Goal: Information Seeking & Learning: Learn about a topic

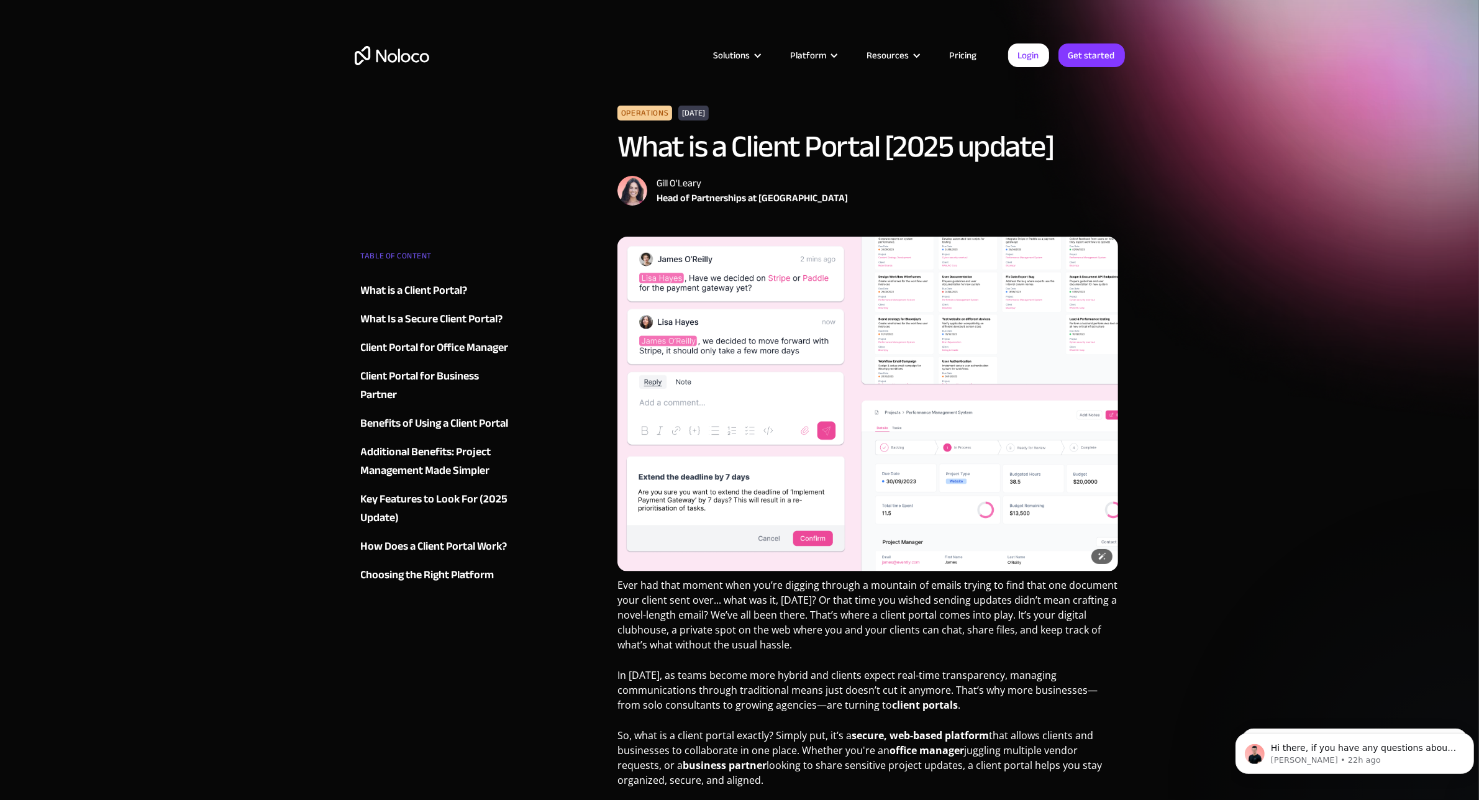
click at [913, 293] on img at bounding box center [867, 404] width 501 height 335
click at [914, 292] on img at bounding box center [867, 404] width 501 height 335
click at [416, 373] on div "Client Portal for Business Partner" at bounding box center [436, 385] width 150 height 37
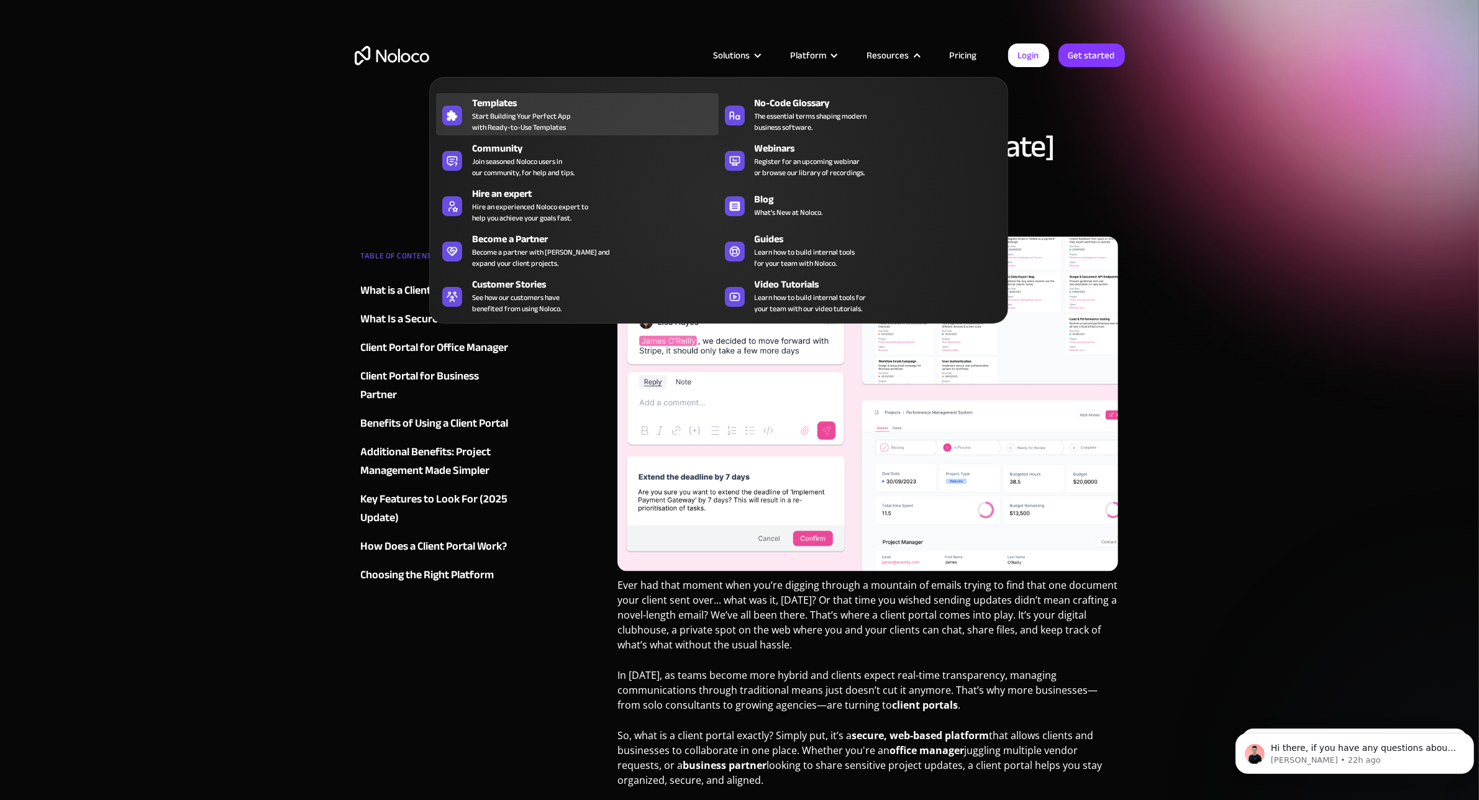
click at [601, 128] on div "Templates Start Building Your Perfect App with Ready-to-Use Templates" at bounding box center [592, 114] width 240 height 37
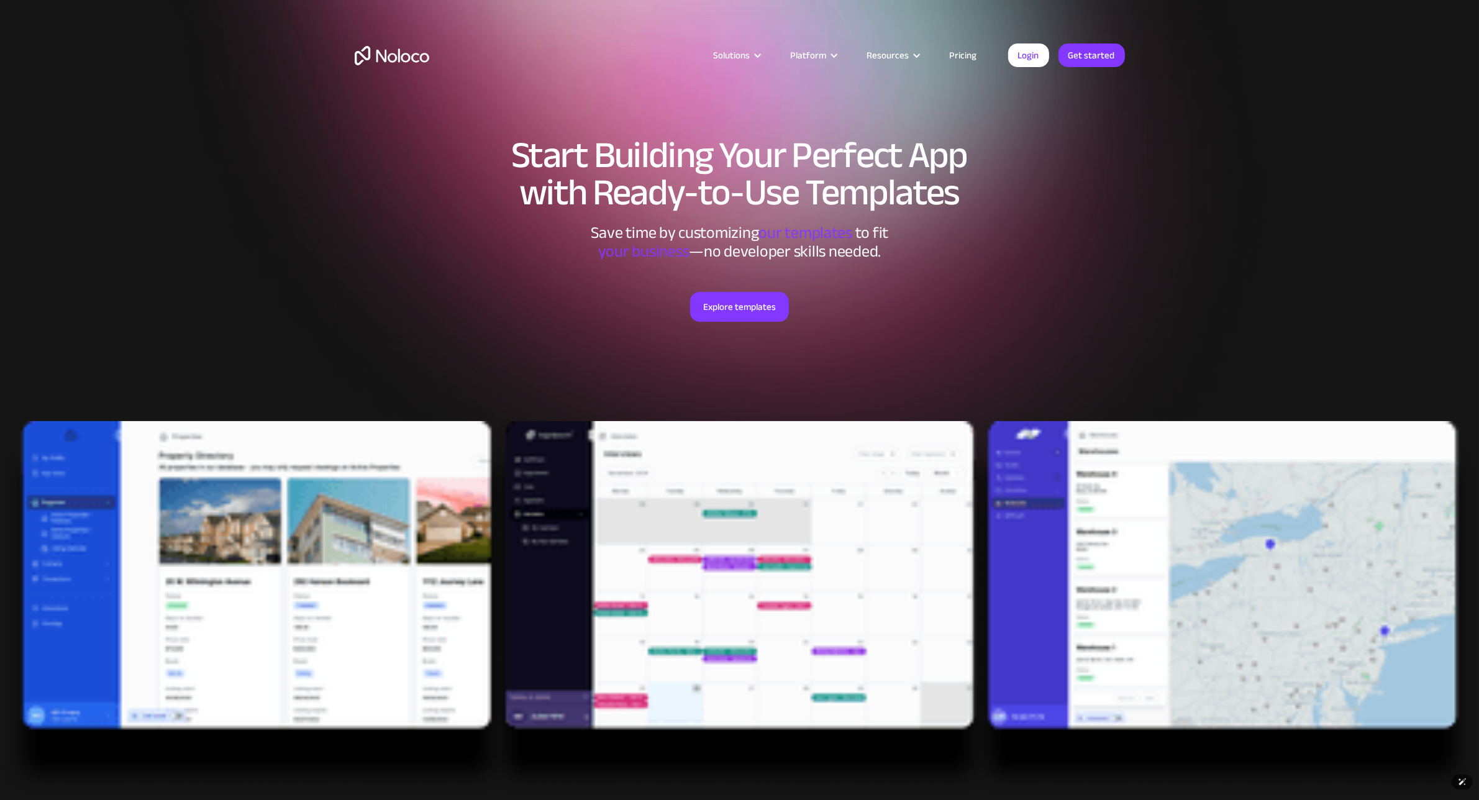
click at [1145, 469] on img at bounding box center [739, 609] width 1479 height 376
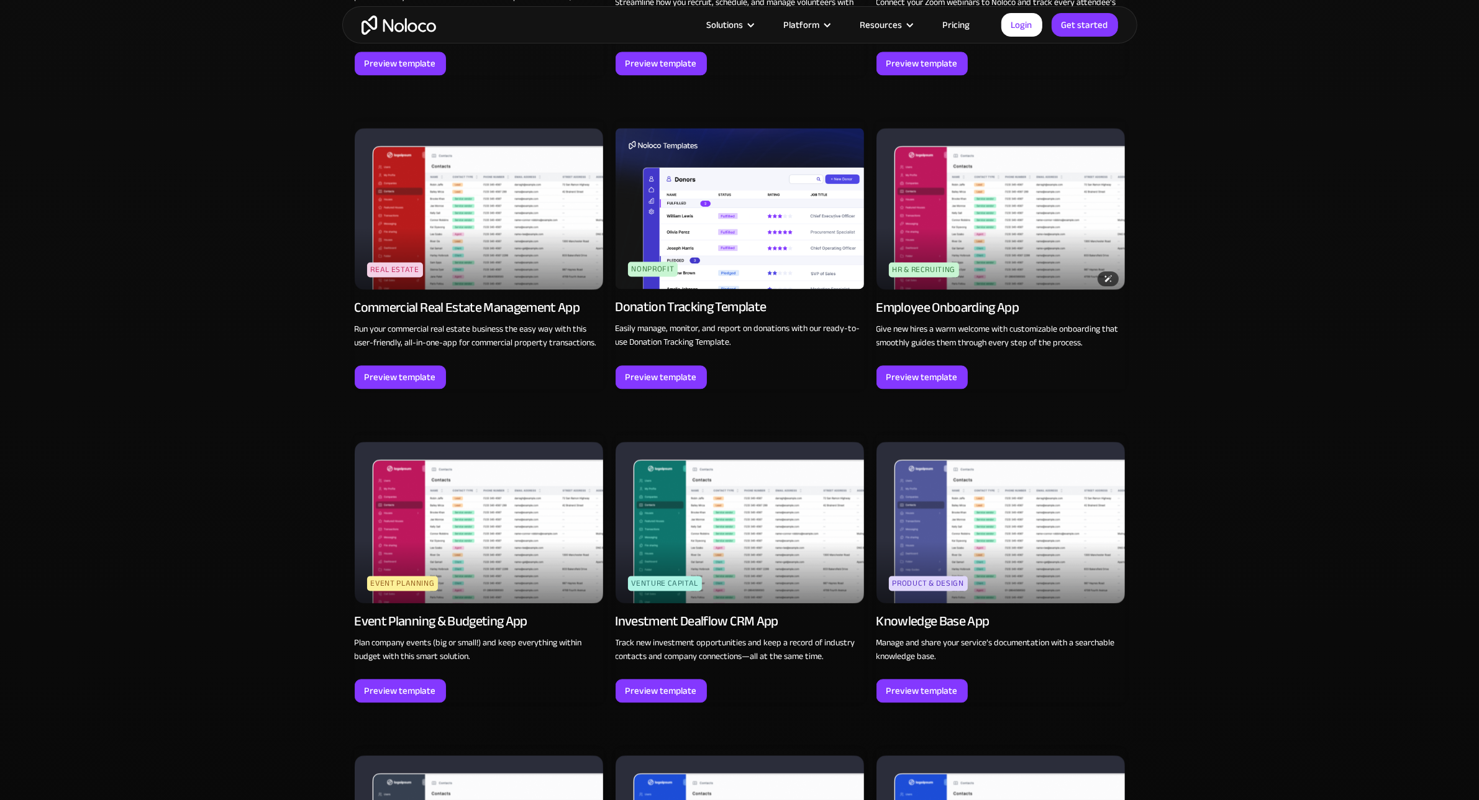
scroll to position [2951, 0]
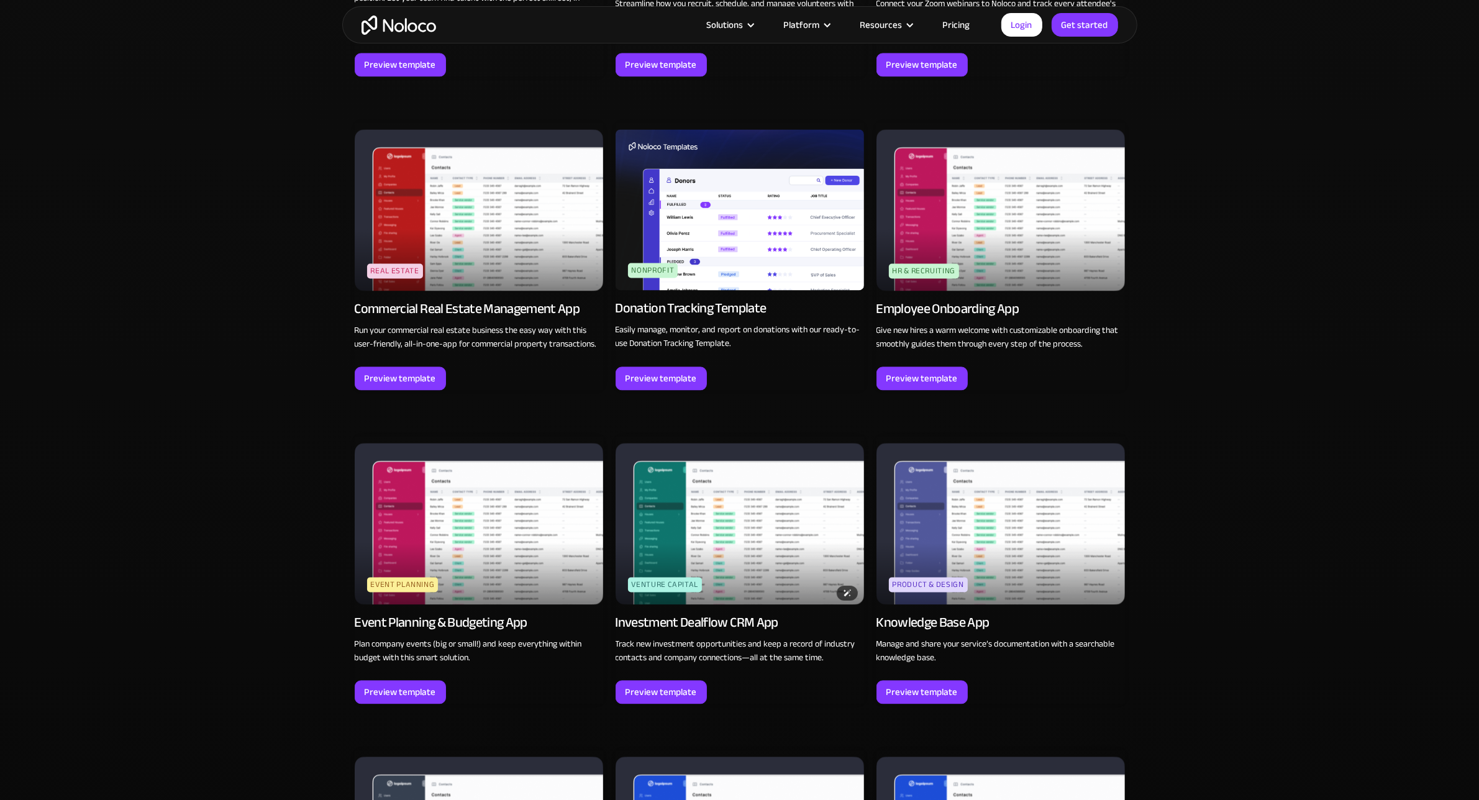
click at [808, 527] on img at bounding box center [740, 525] width 248 height 162
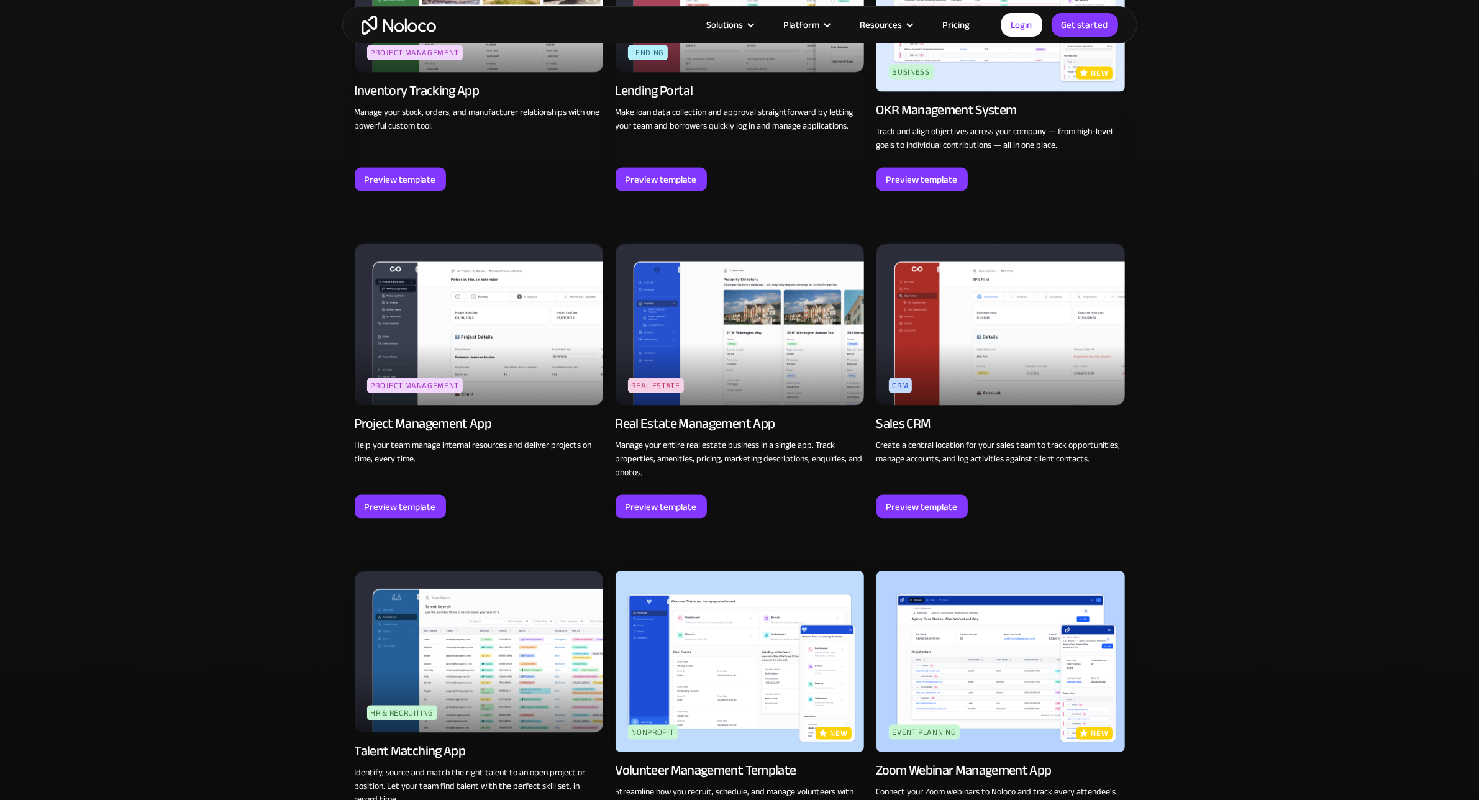
scroll to position [2252, 0]
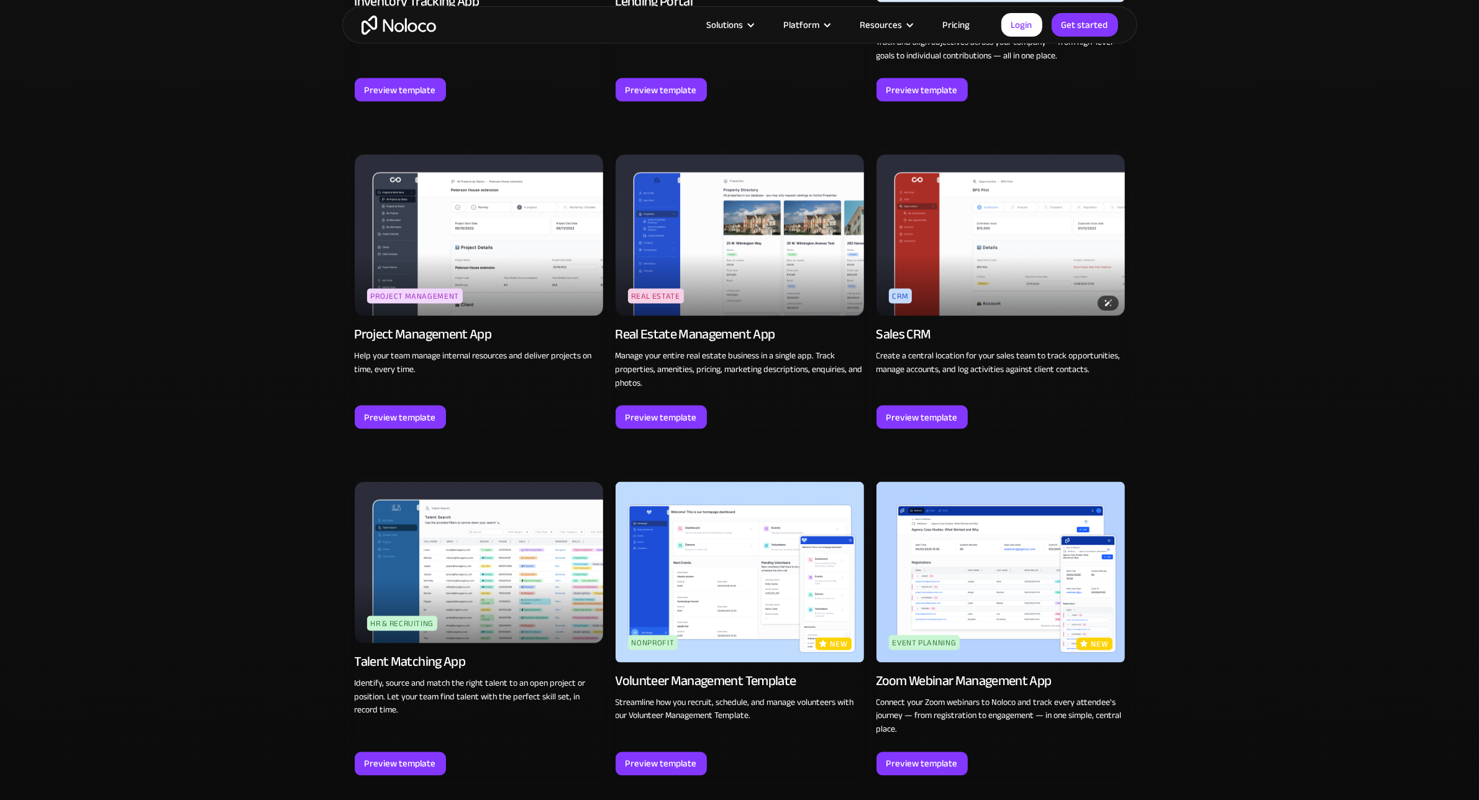
click at [991, 246] on img at bounding box center [1001, 236] width 248 height 162
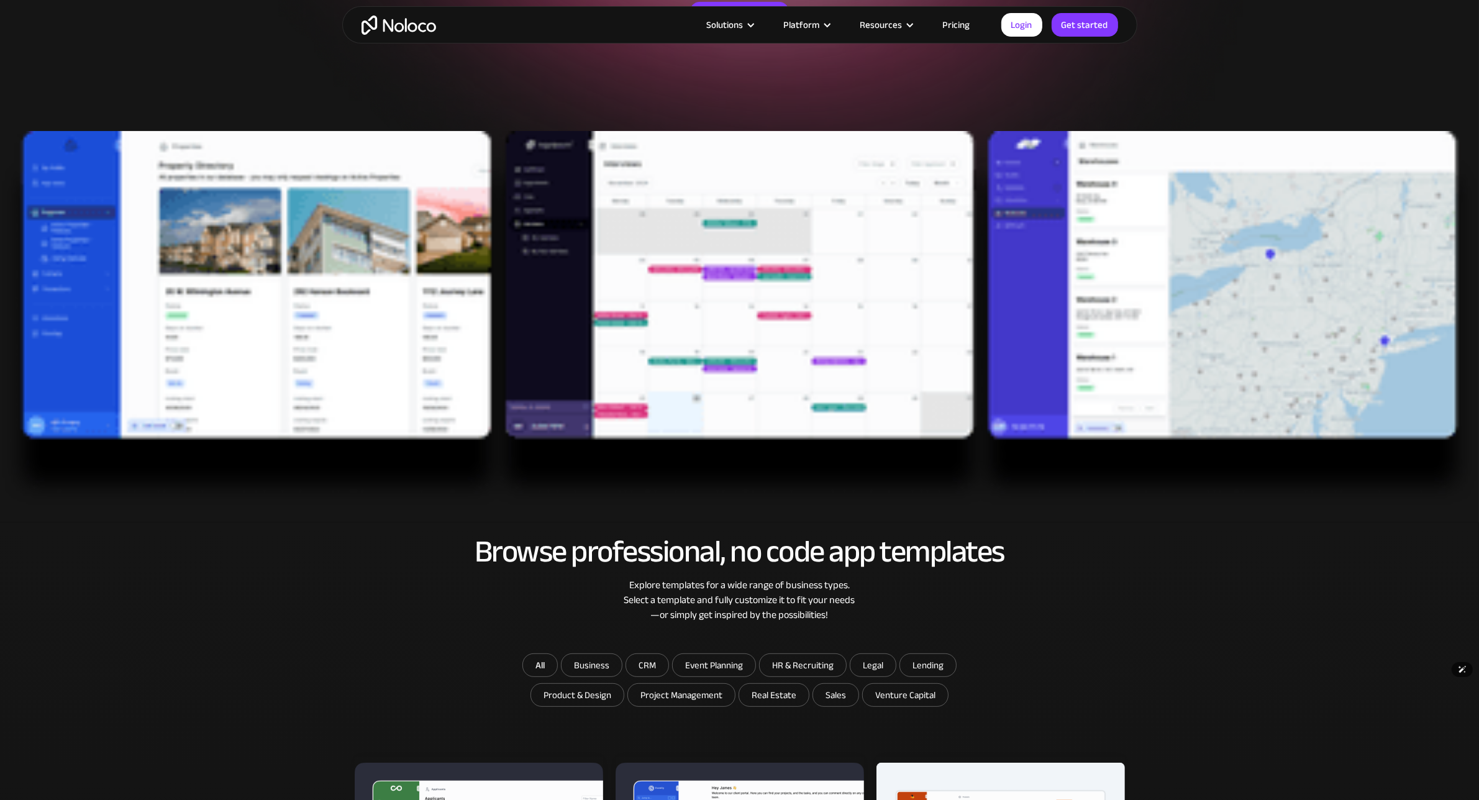
scroll to position [112, 0]
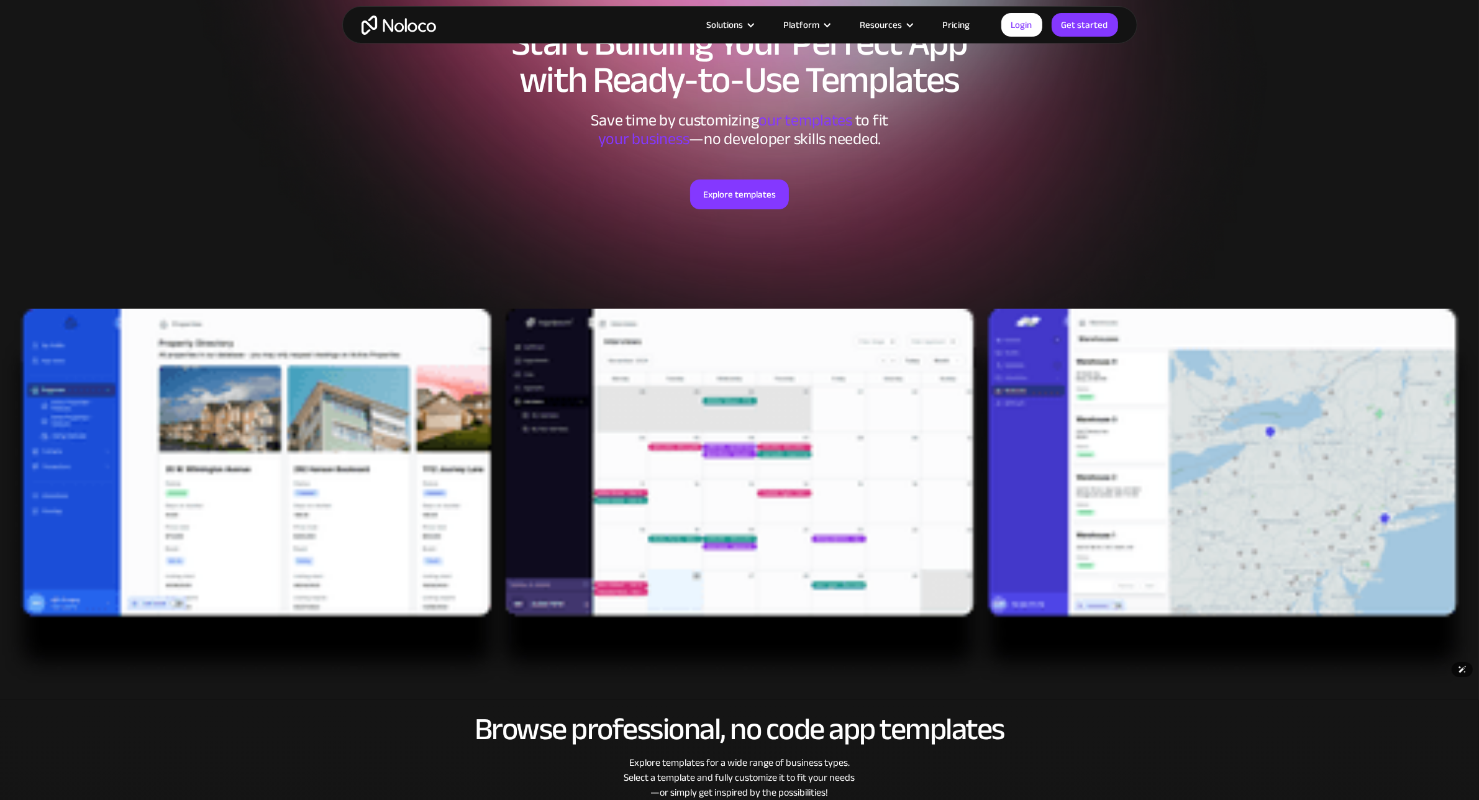
click at [1106, 361] on img at bounding box center [739, 497] width 1479 height 376
drag, startPoint x: 1106, startPoint y: 361, endPoint x: 1081, endPoint y: 477, distance: 118.8
click at [1082, 479] on img at bounding box center [739, 497] width 1479 height 376
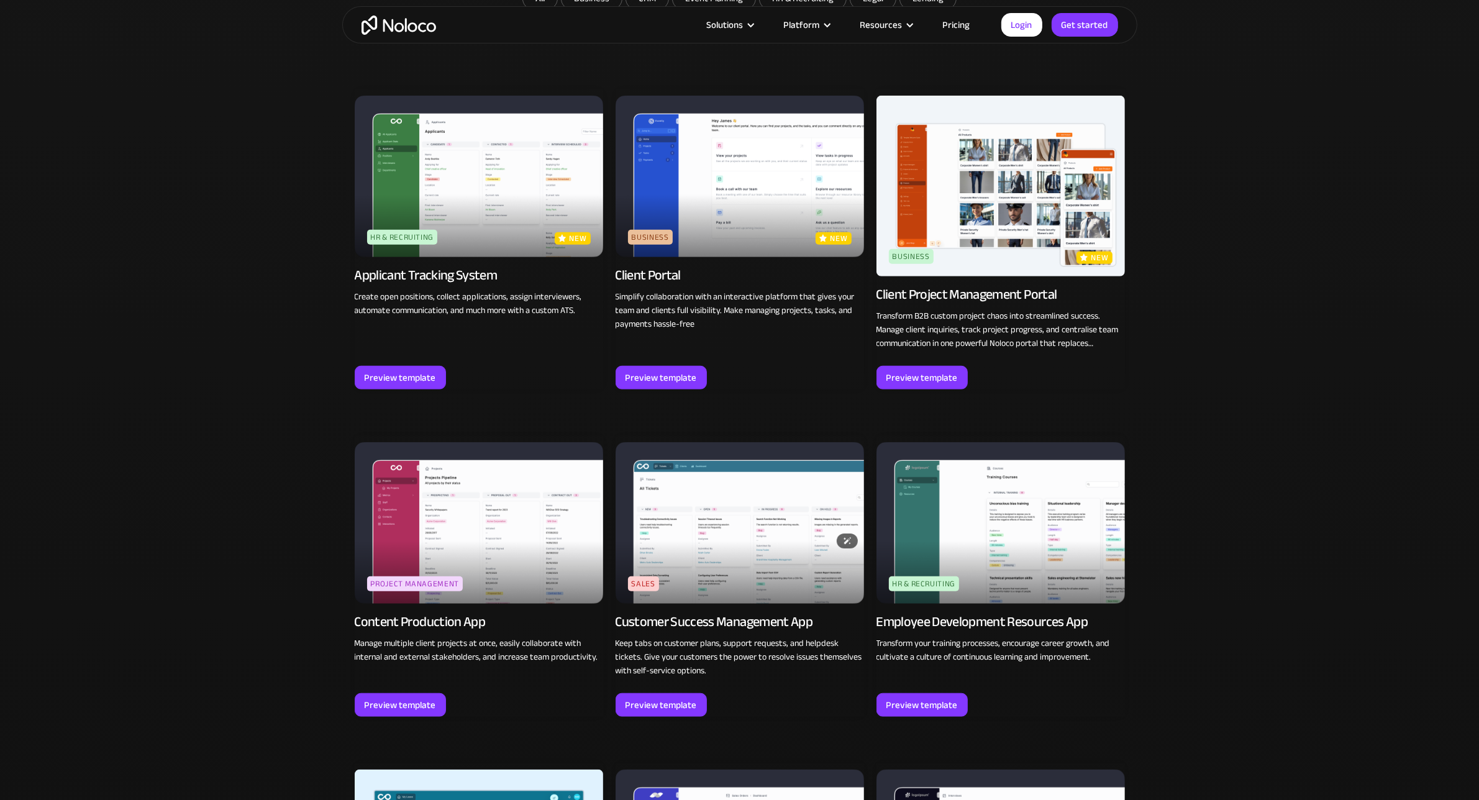
scroll to position [656, 0]
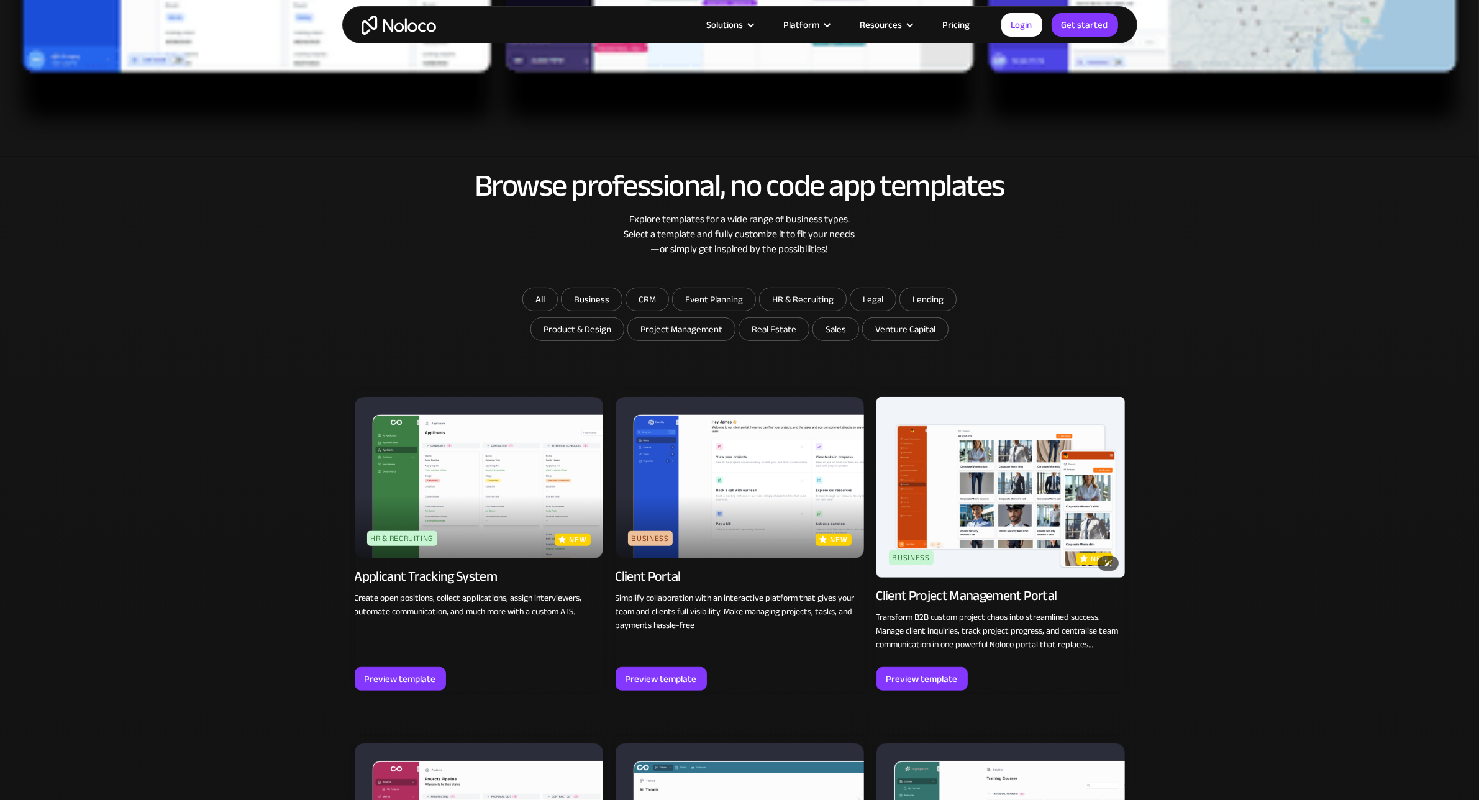
click at [1024, 457] on img at bounding box center [1001, 487] width 248 height 181
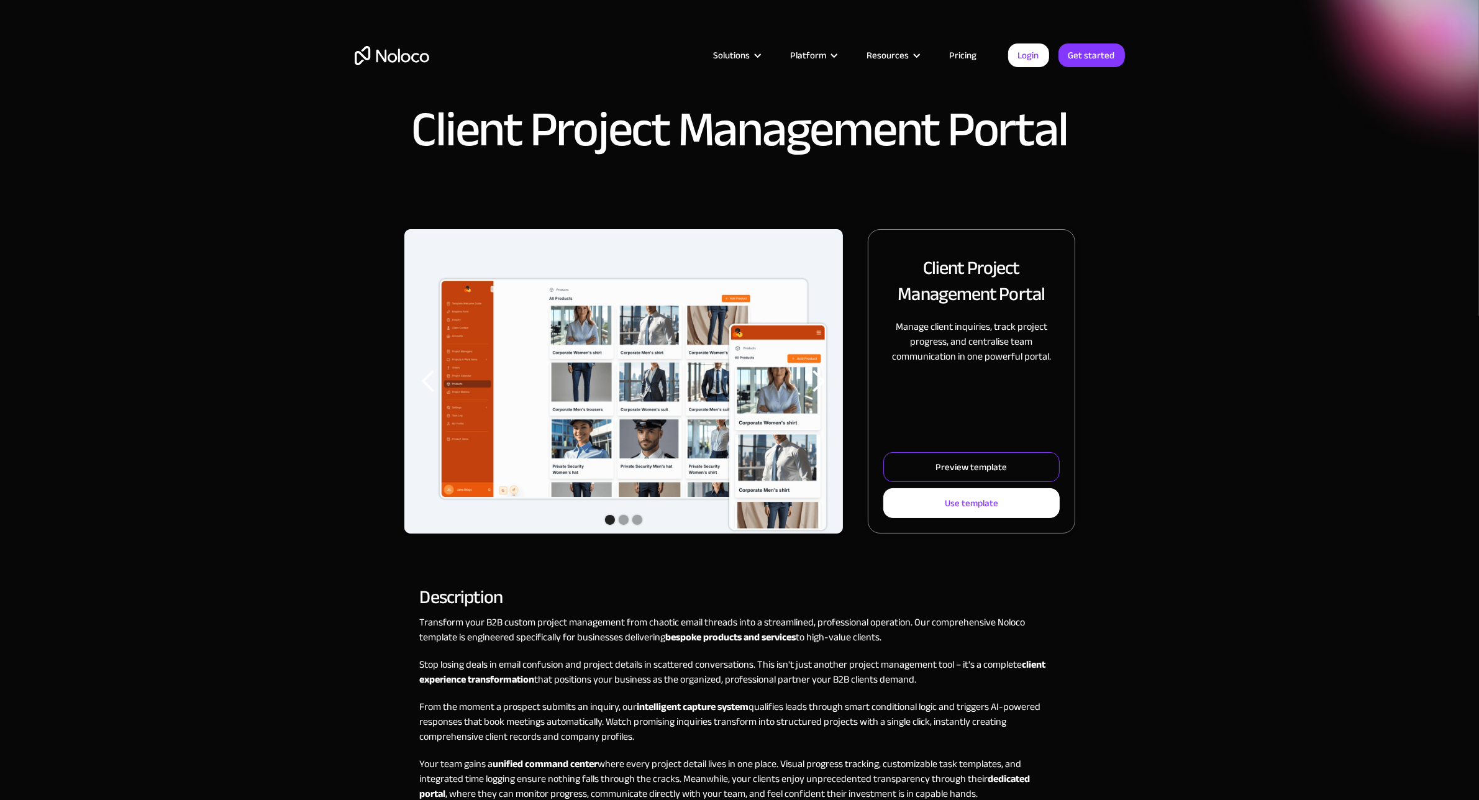
click at [985, 462] on div "Preview template" at bounding box center [971, 467] width 71 height 16
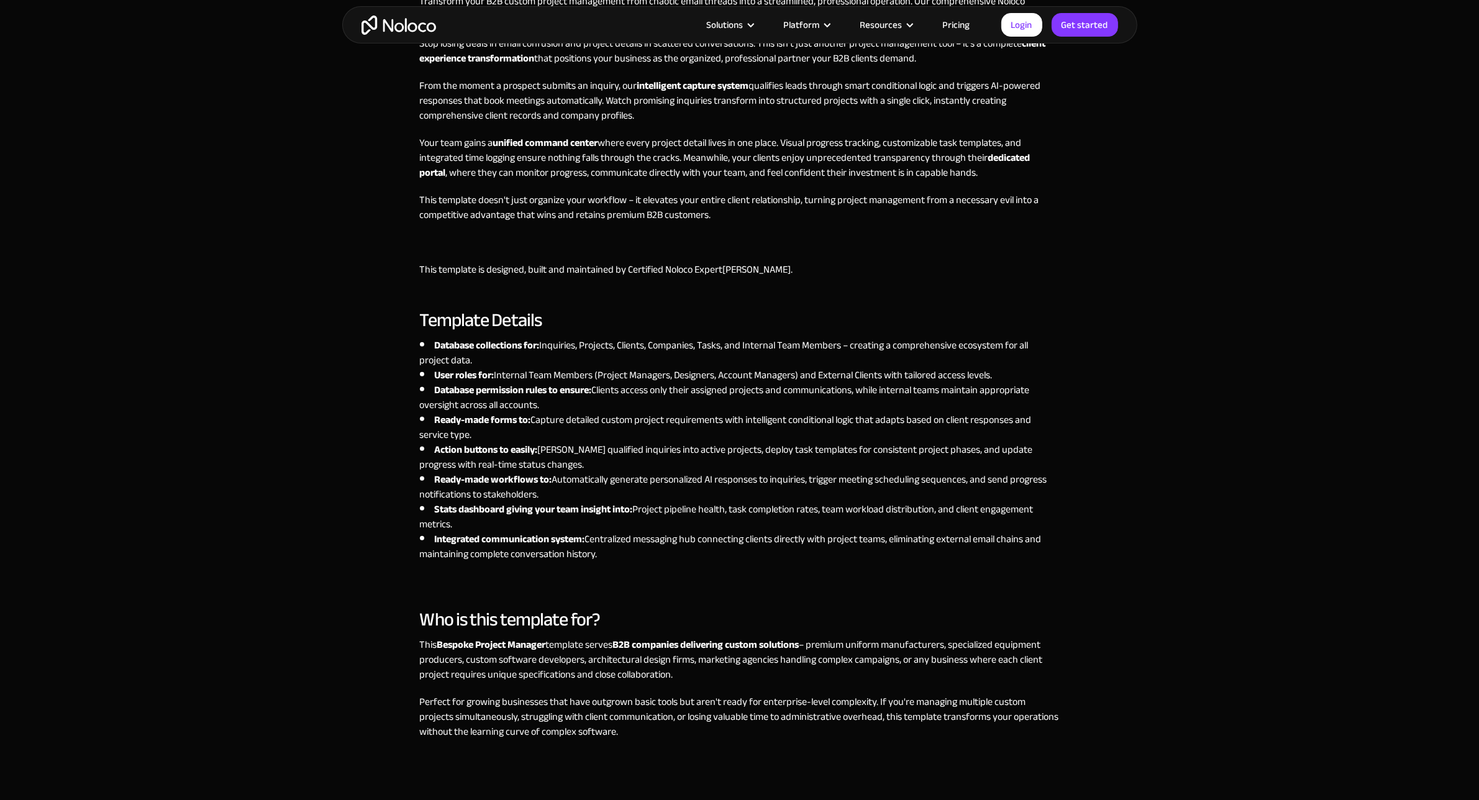
scroll to position [78, 0]
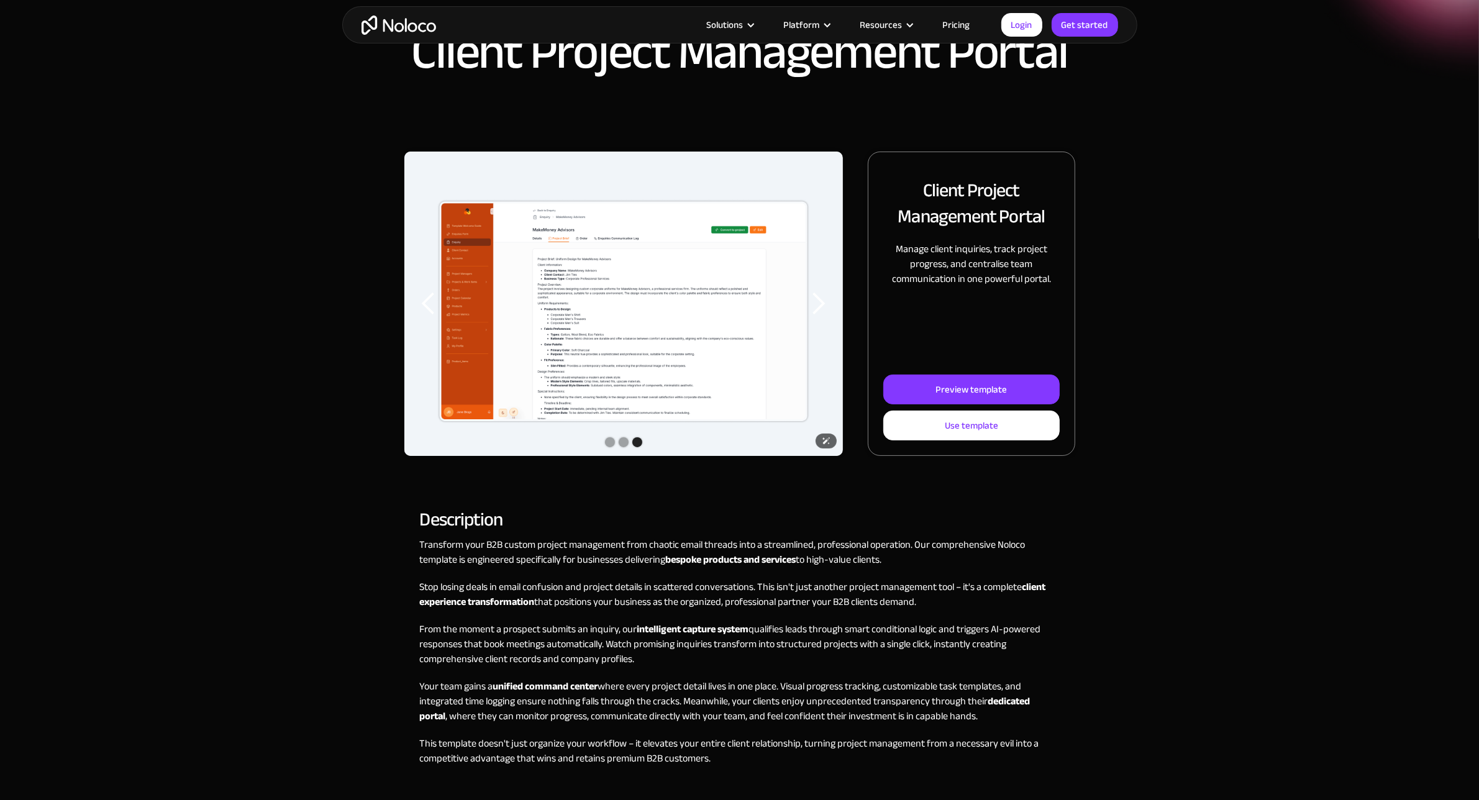
click at [609, 344] on img "3 of 3" at bounding box center [623, 311] width 439 height 319
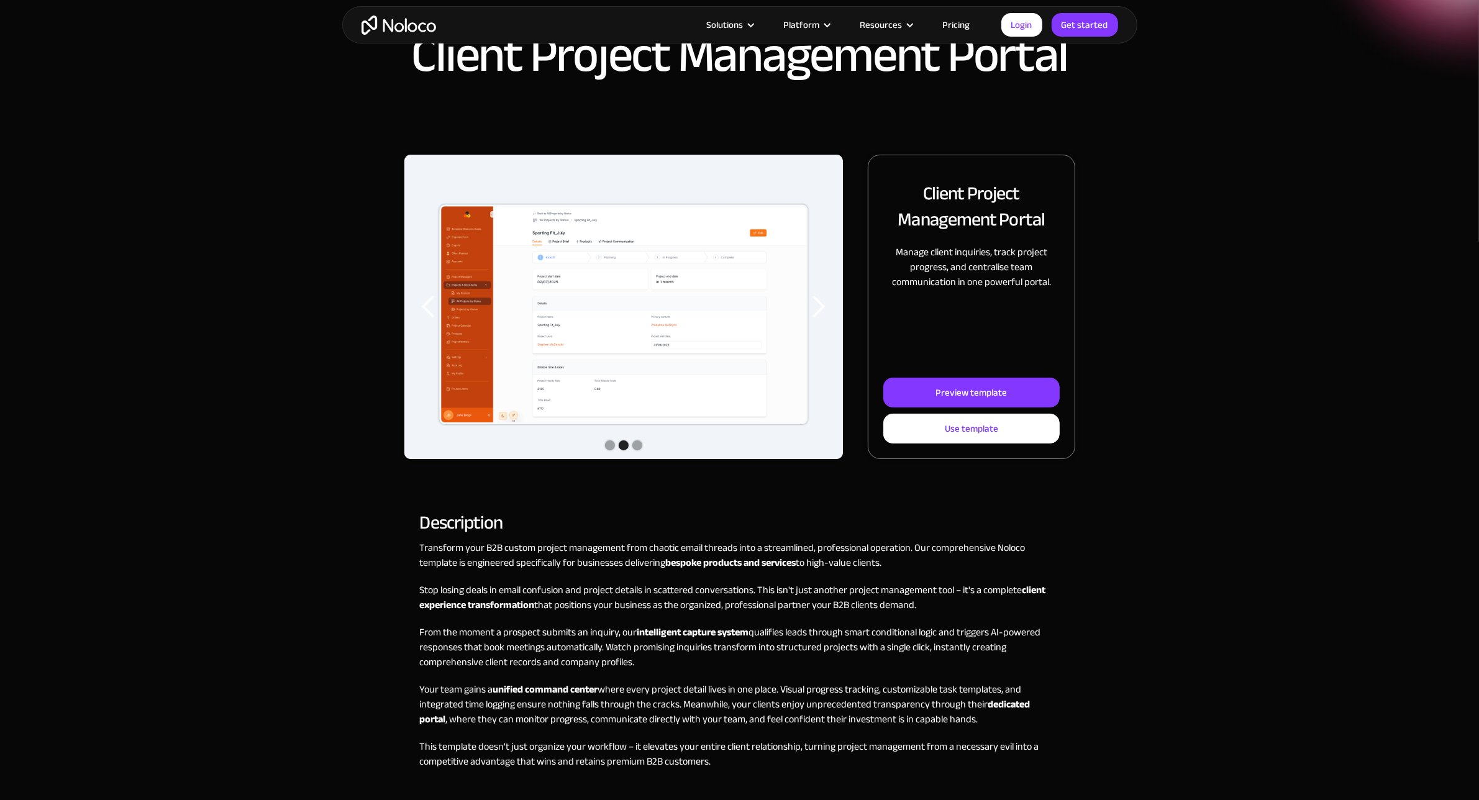
scroll to position [0, 0]
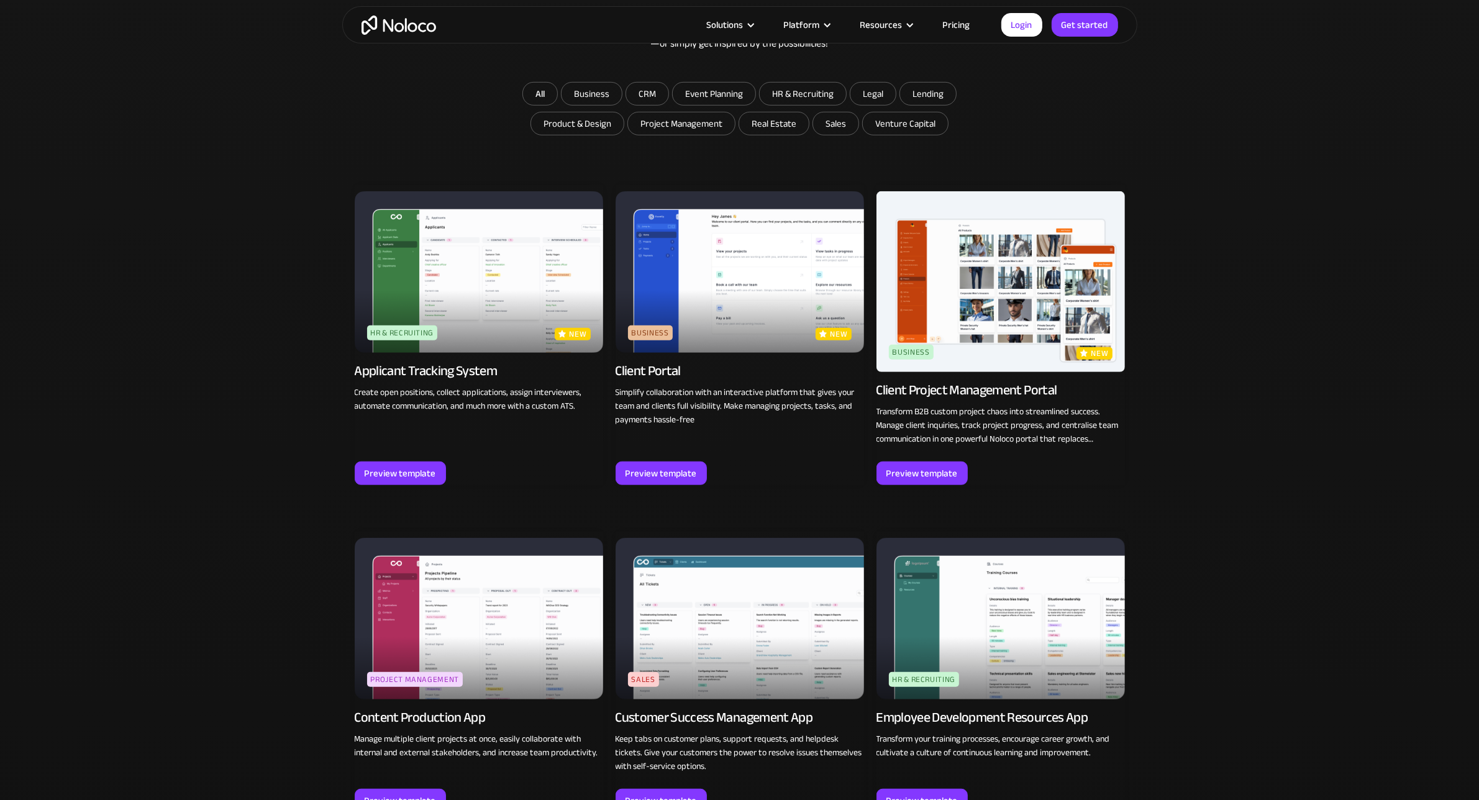
scroll to position [862, 0]
click at [737, 289] on img at bounding box center [740, 272] width 248 height 162
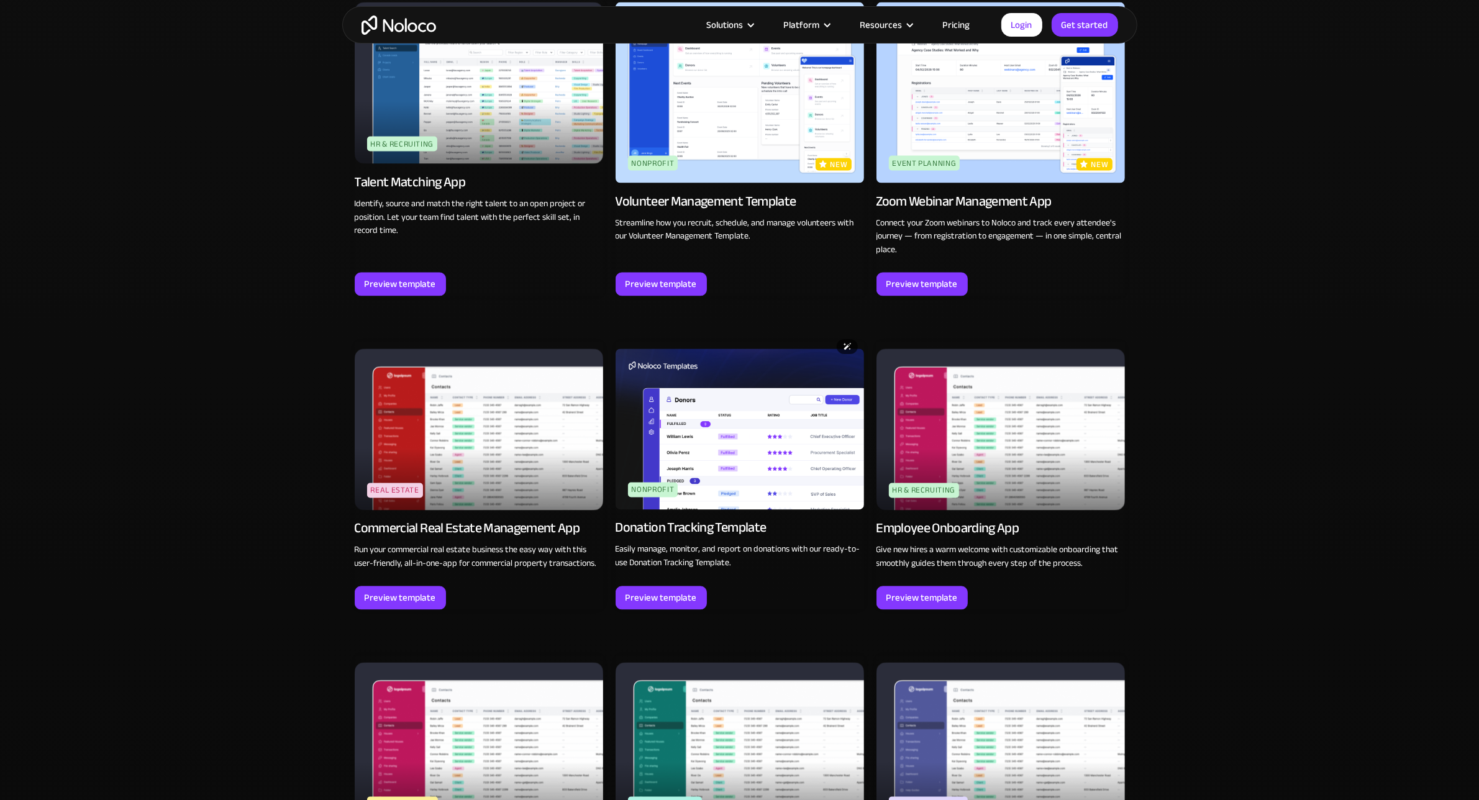
scroll to position [2881, 0]
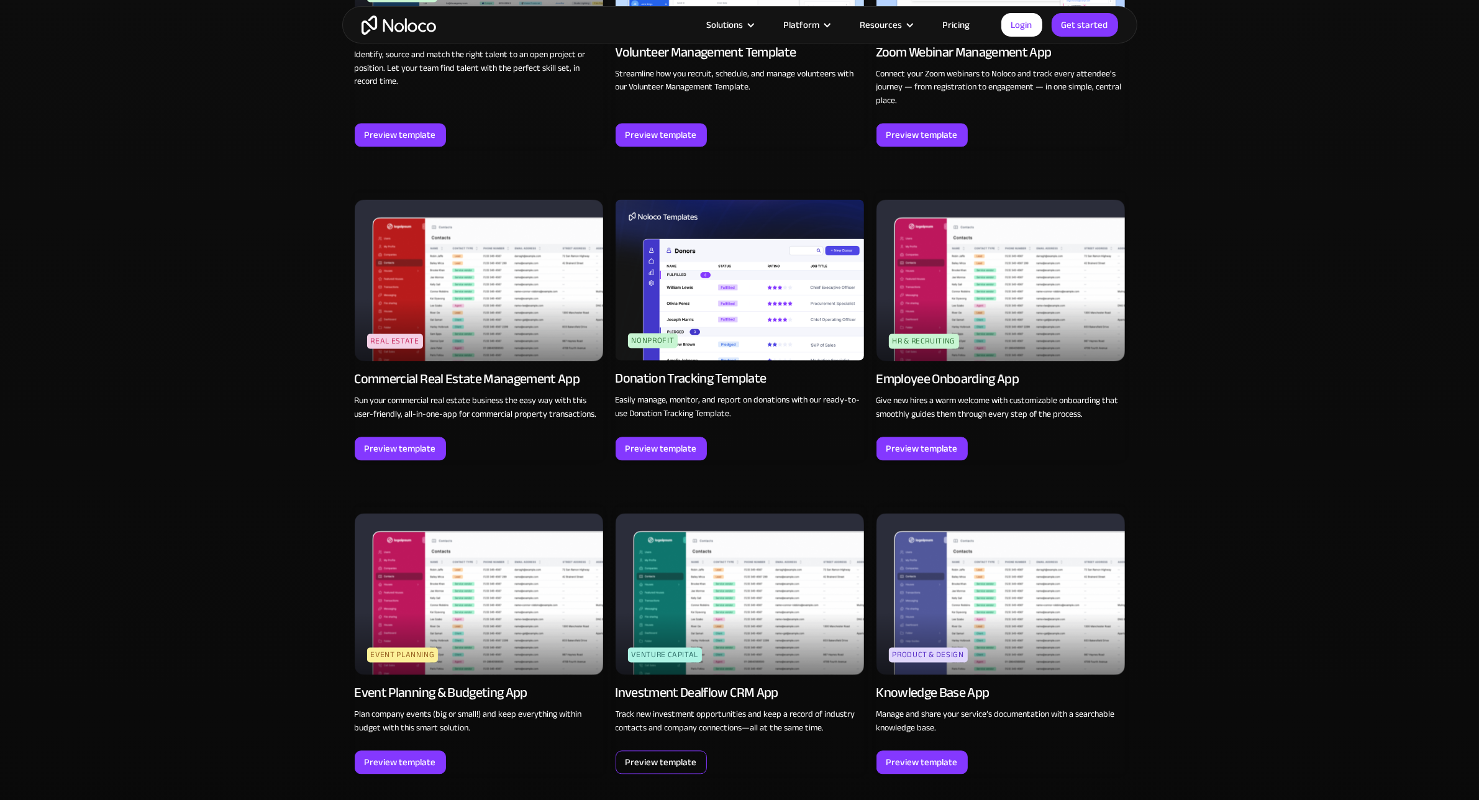
click at [673, 763] on div "Preview template" at bounding box center [661, 763] width 71 height 16
click at [413, 447] on div "Preview template" at bounding box center [400, 449] width 71 height 16
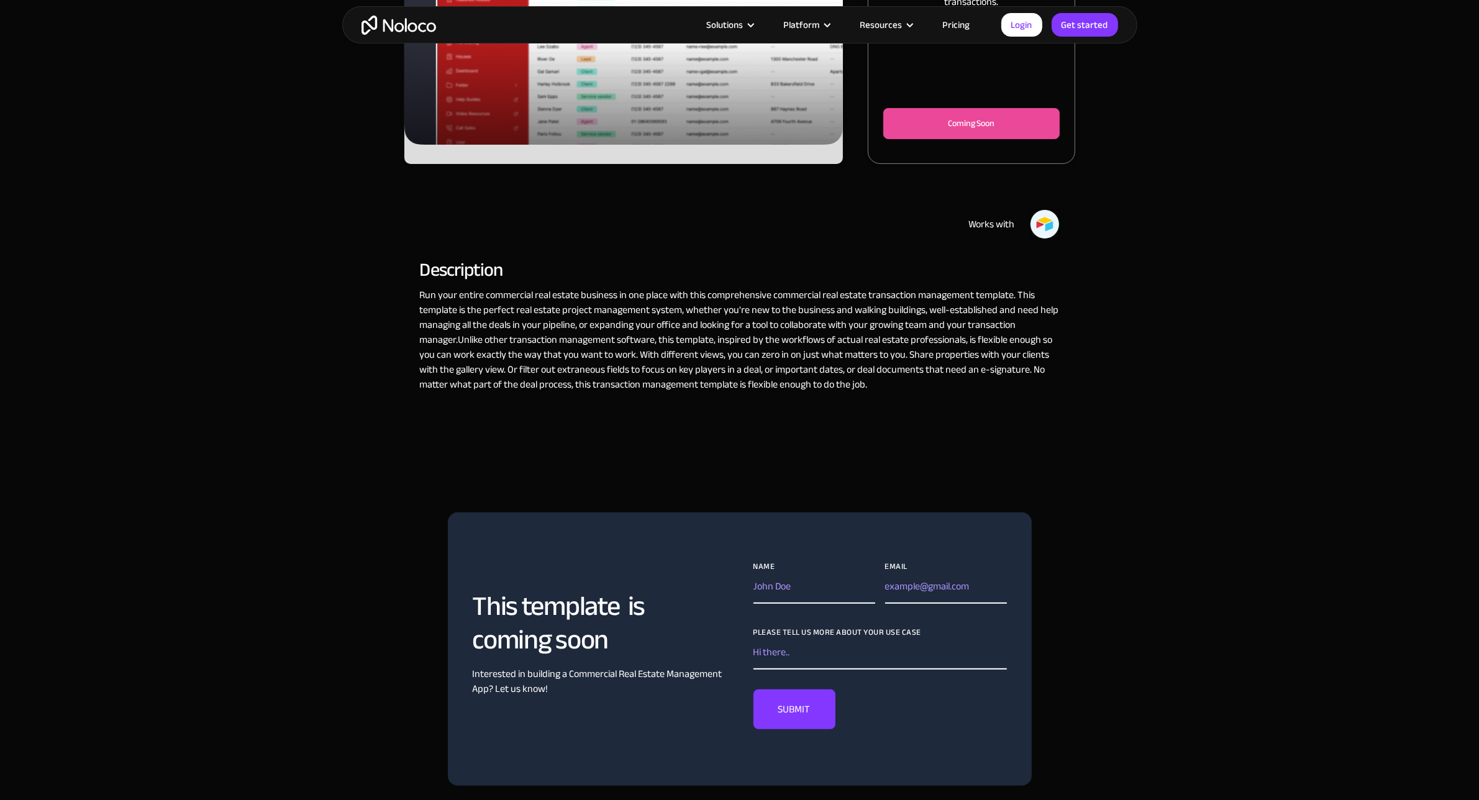
scroll to position [78, 0]
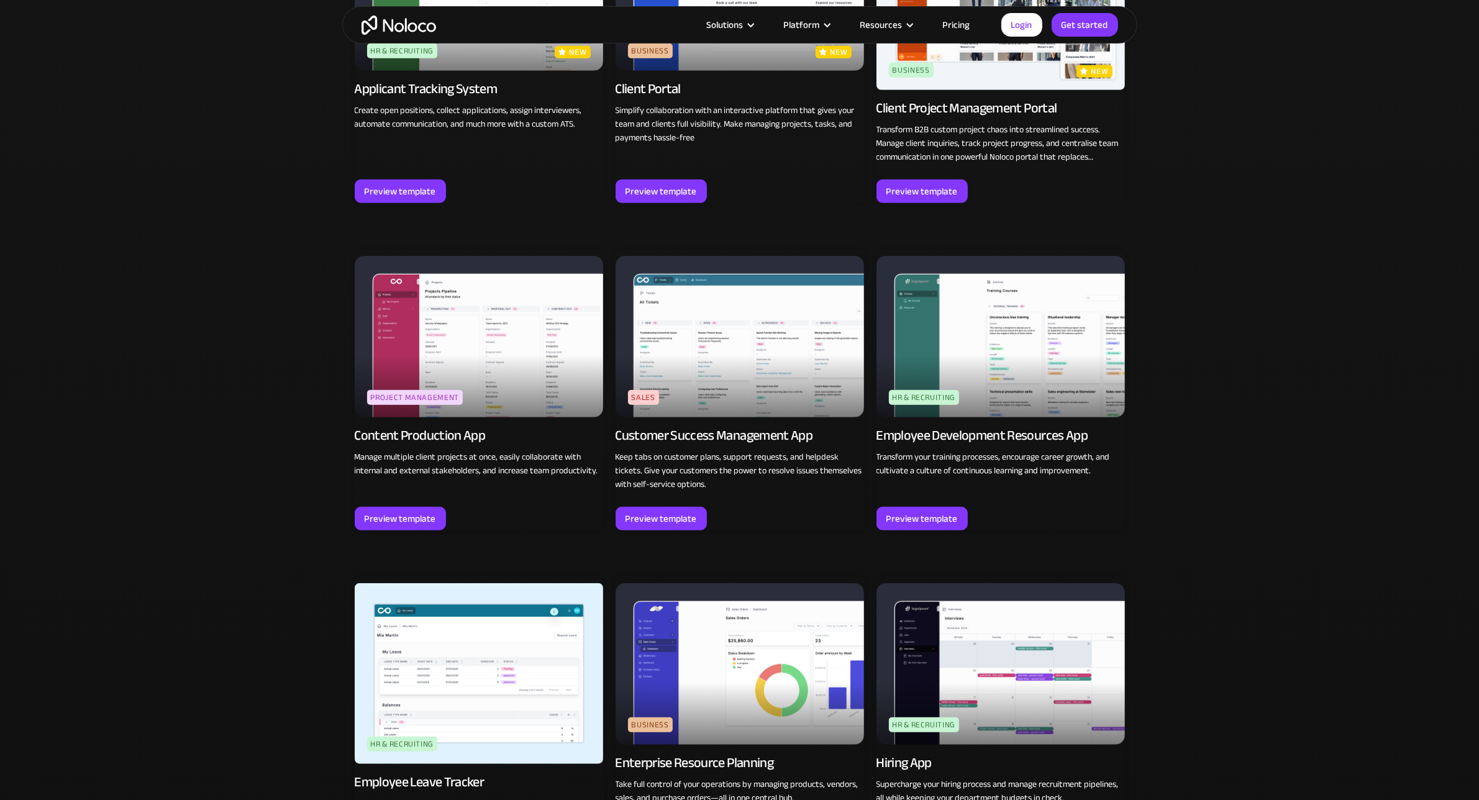
scroll to position [939, 0]
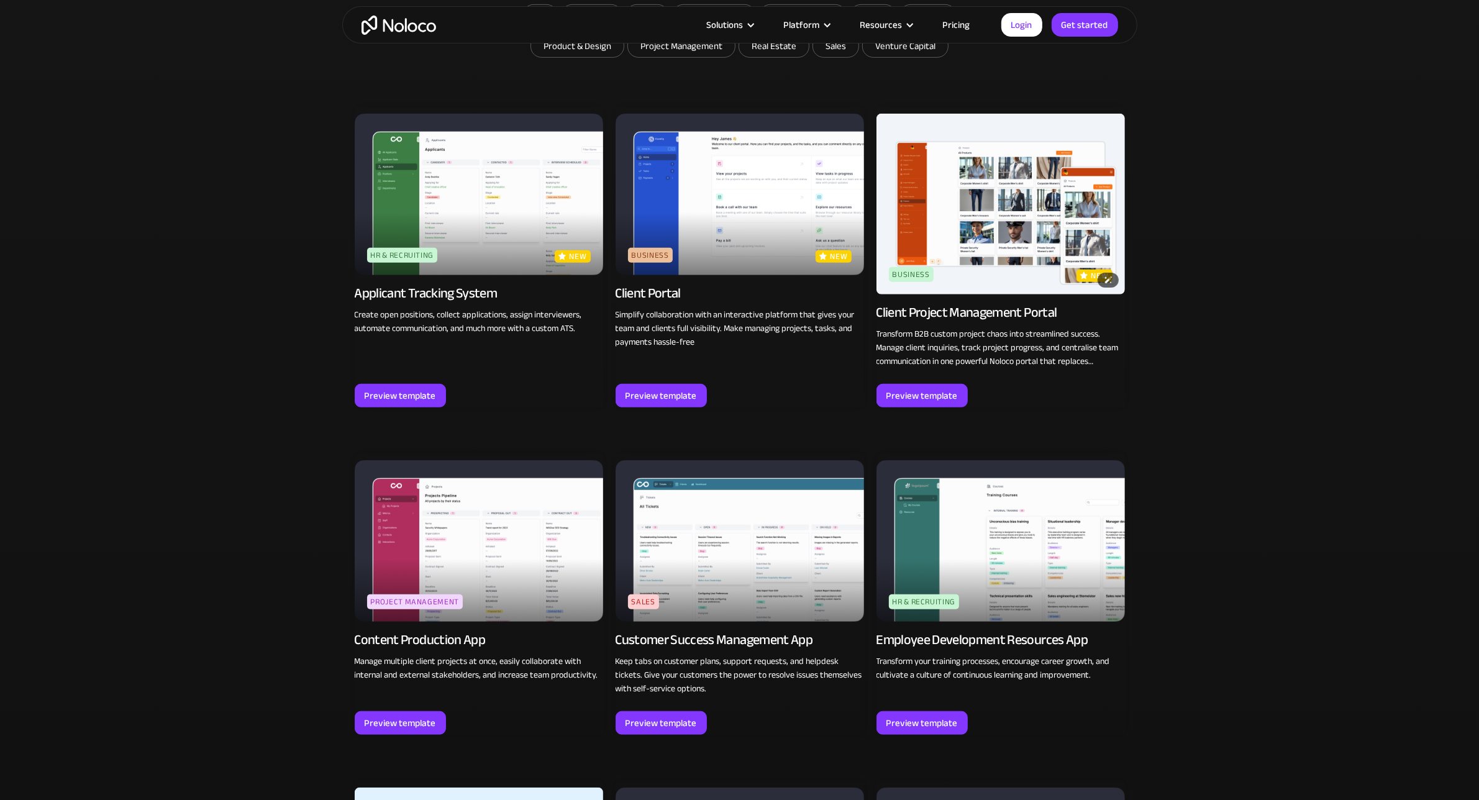
click at [904, 205] on img at bounding box center [1001, 204] width 248 height 181
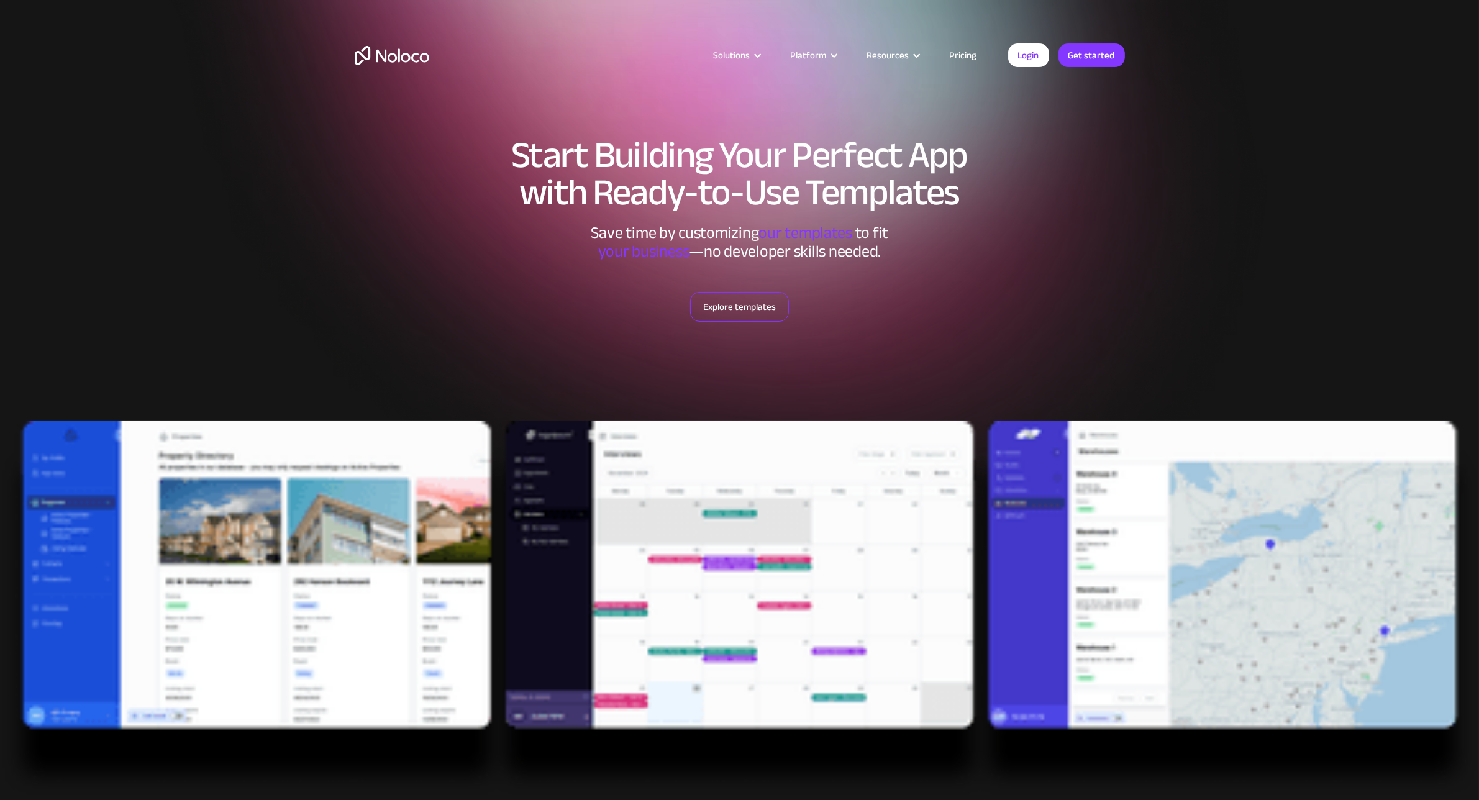
click at [719, 297] on link "Explore templates" at bounding box center [739, 307] width 99 height 30
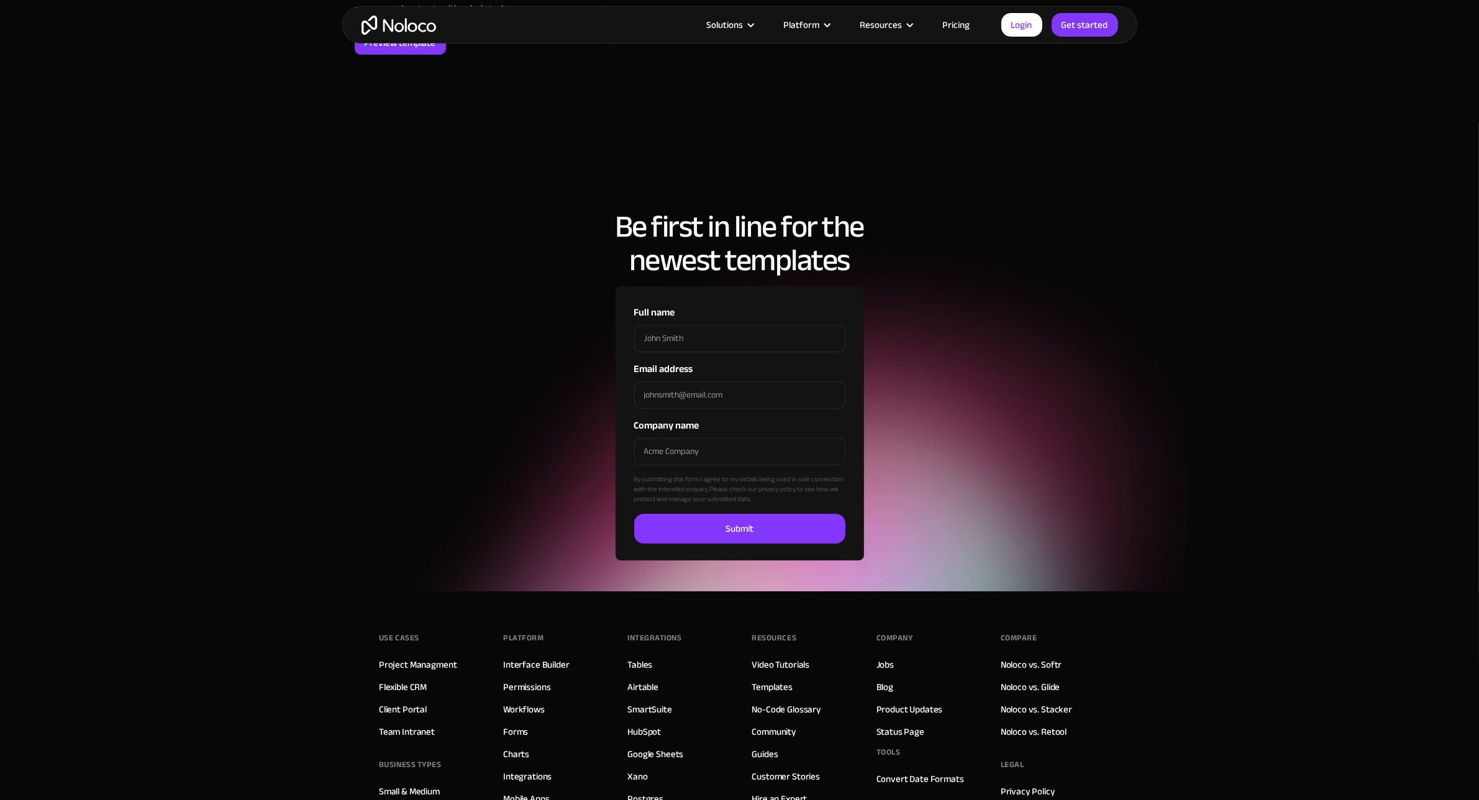
scroll to position [4540, 0]
